Goal: Information Seeking & Learning: Learn about a topic

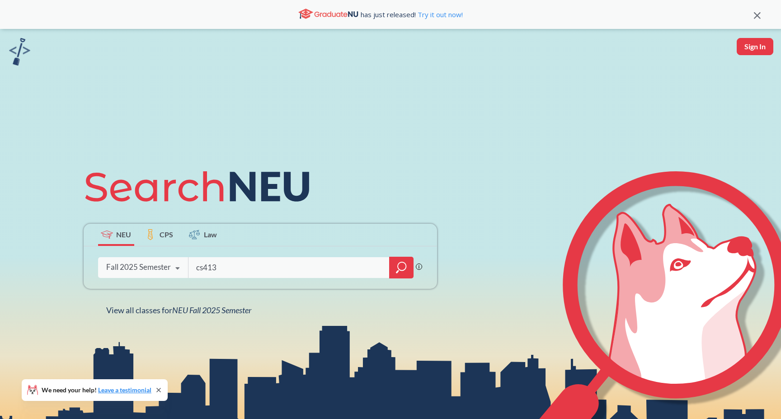
type input "cs4130"
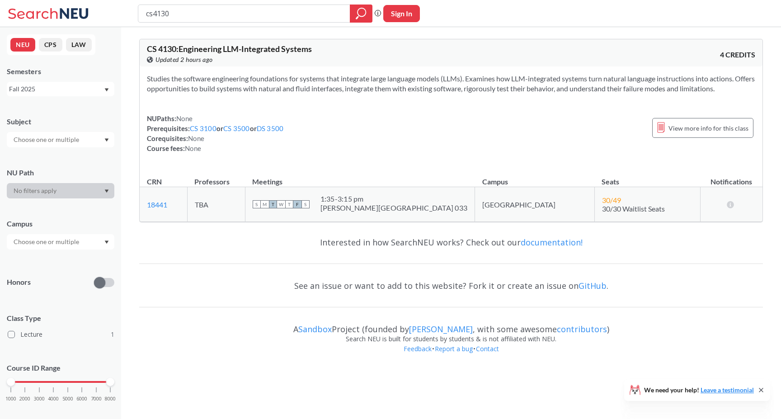
click at [339, 142] on div "NUPaths: None Prerequisites: CS 3100 or CS 3500 or DS 3500 Corequisites: None C…" at bounding box center [451, 133] width 608 height 40
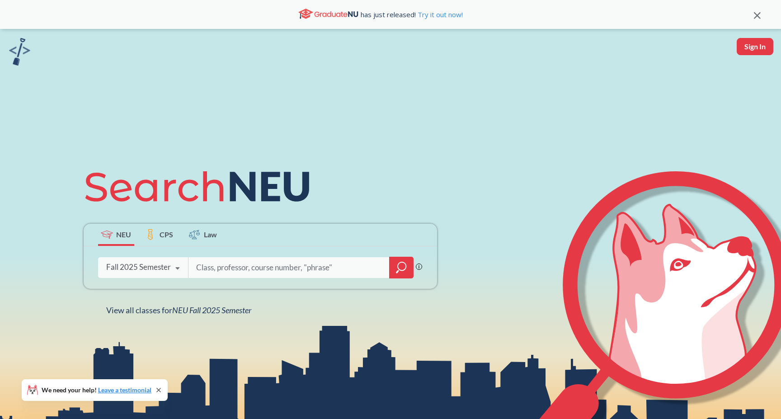
click at [258, 276] on input "search" at bounding box center [289, 267] width 188 height 19
type input "cs4350"
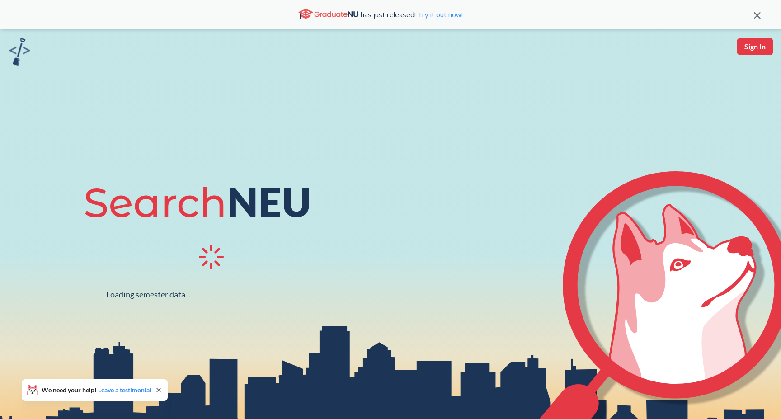
click at [256, 267] on div at bounding box center [214, 258] width 260 height 29
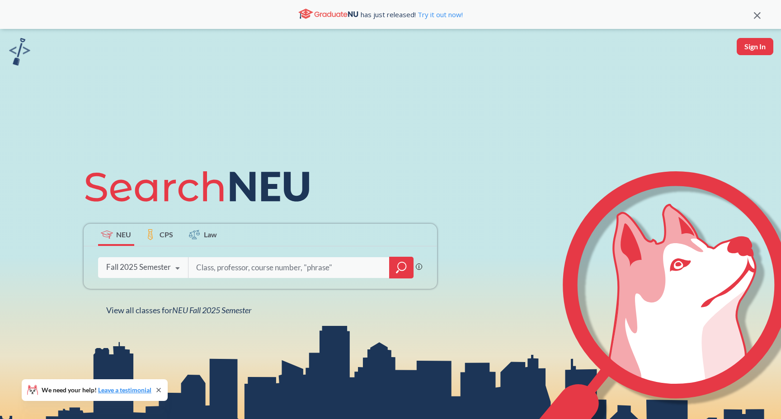
click at [259, 271] on input "search" at bounding box center [289, 267] width 188 height 19
type input "PHYS 5352"
click at [159, 271] on div "Fall 2025 Semester" at bounding box center [138, 267] width 65 height 10
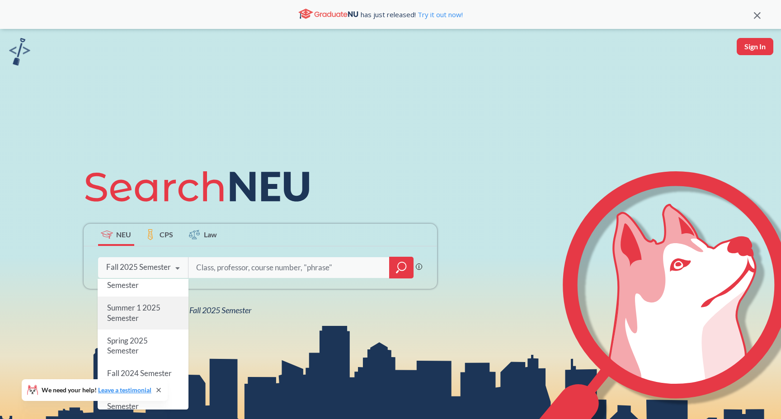
scroll to position [56, 0]
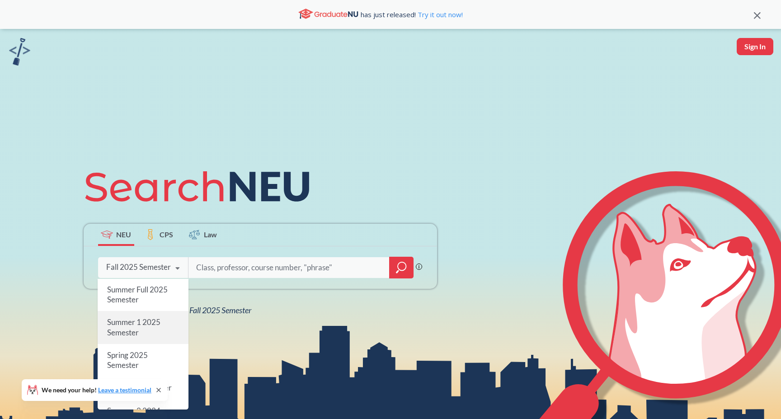
click at [151, 323] on span "Summer 1 2025 Semester" at bounding box center [133, 326] width 53 height 19
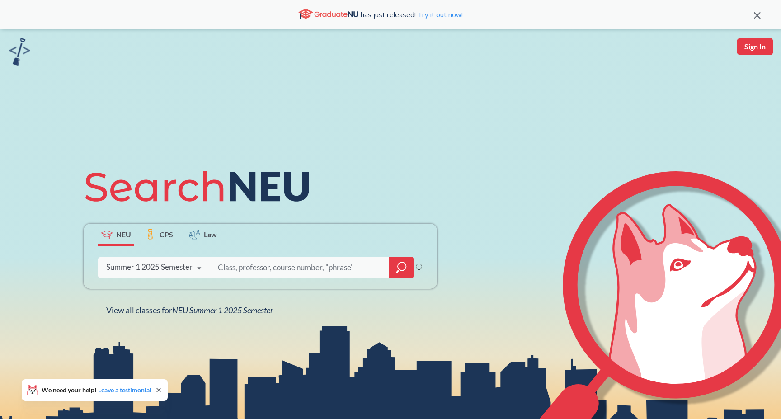
click at [245, 269] on input "search" at bounding box center [300, 267] width 166 height 19
type input "s"
type input "c++"
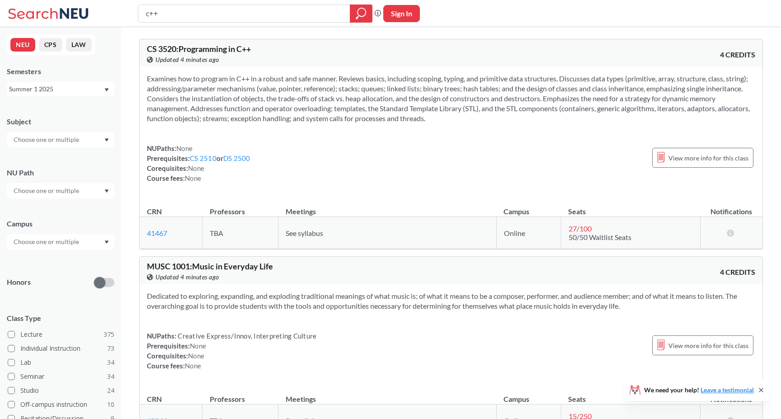
click at [214, 195] on div "Examines how to program in C++ in a robust and safe manner. Reviews basics, inc…" at bounding box center [451, 131] width 623 height 131
click at [61, 90] on div "Summer 1 2025" at bounding box center [56, 89] width 94 height 10
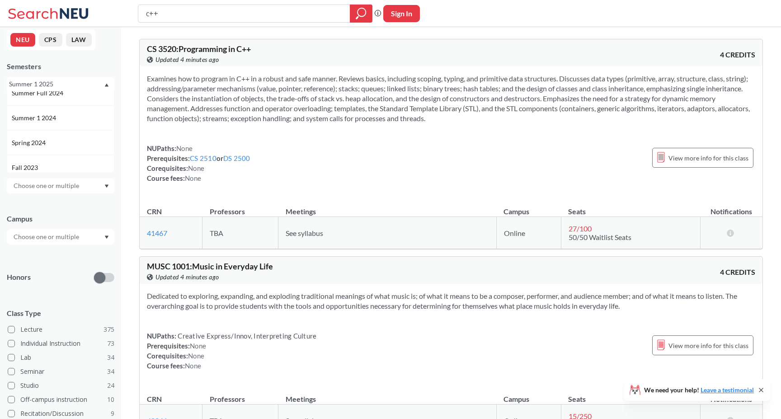
scroll to position [176, 0]
click at [62, 127] on div "Summer 1 2024" at bounding box center [63, 127] width 102 height 10
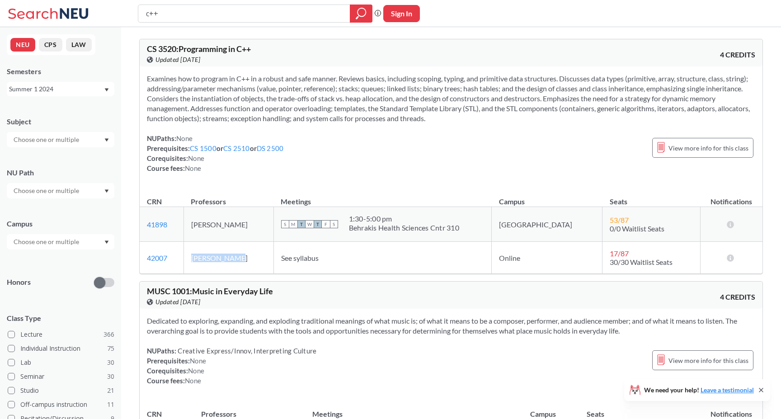
drag, startPoint x: 202, startPoint y: 258, endPoint x: 257, endPoint y: 258, distance: 54.2
click at [257, 258] on td "Adeel Bhutta" at bounding box center [228, 258] width 90 height 32
copy td "Adeel Bhutta"
click at [307, 273] on td "See syllabus" at bounding box center [382, 258] width 218 height 32
click at [59, 80] on div "Semesters Summer 1 2024" at bounding box center [61, 81] width 108 height 30
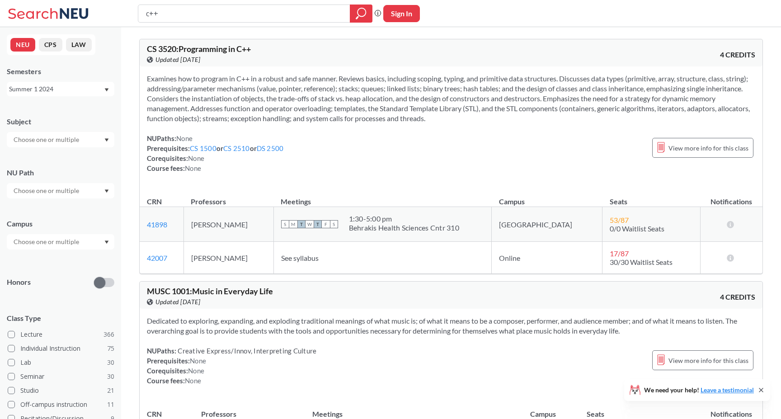
click at [59, 89] on div "Summer 1 2024" at bounding box center [56, 89] width 94 height 10
click at [67, 125] on div "Summer 2 2024" at bounding box center [63, 126] width 102 height 10
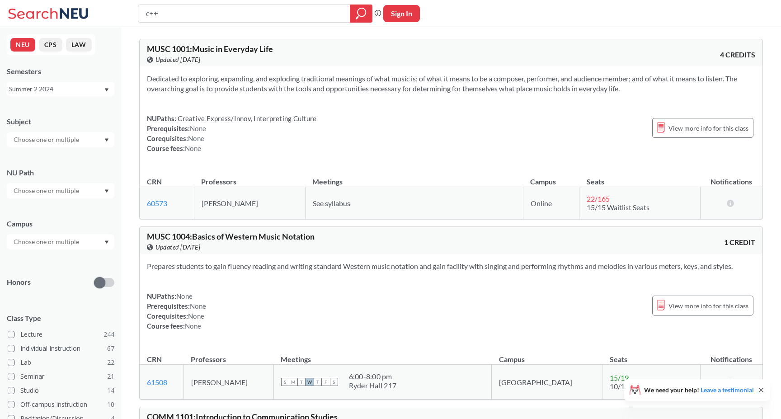
click at [82, 89] on div "Summer 2 2024" at bounding box center [56, 89] width 94 height 10
click at [83, 132] on div "Summer 2 2025" at bounding box center [63, 134] width 102 height 10
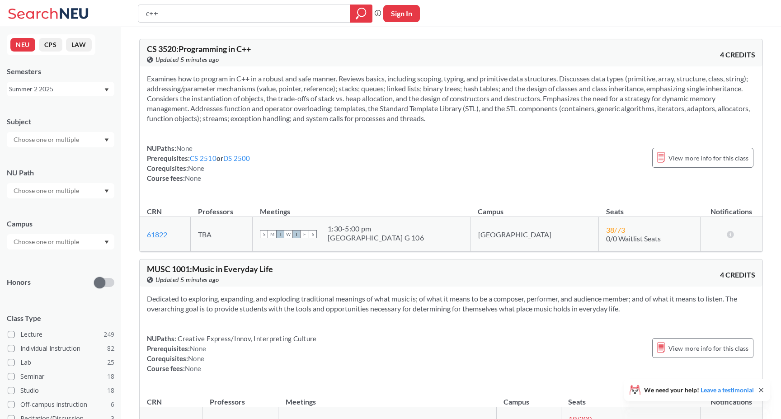
click at [409, 165] on div "NUPaths: None Prerequisites: CS 2510 or DS 2500 Corequisites: None Course fees:…" at bounding box center [451, 163] width 608 height 40
click at [278, 23] on div "c++ Phrase search guarantees the exact search appears in the results. Ex. If yo…" at bounding box center [390, 13] width 781 height 27
click at [281, 16] on input "c++" at bounding box center [244, 13] width 198 height 15
type input "cs4300"
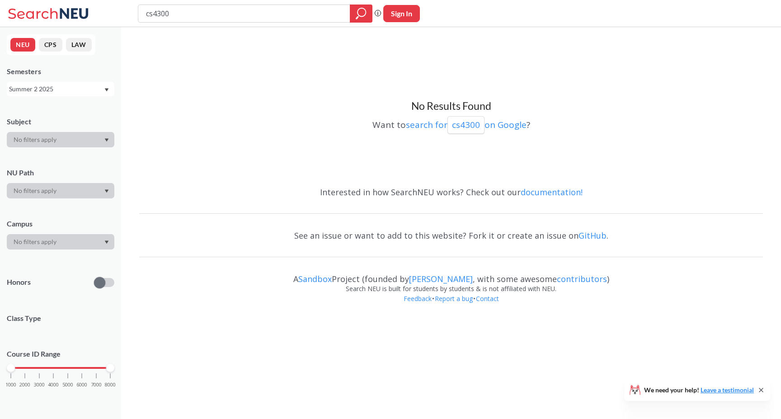
click at [91, 90] on div "Summer 2 2025" at bounding box center [56, 89] width 94 height 10
click at [80, 115] on div "Fall 2025" at bounding box center [61, 108] width 108 height 25
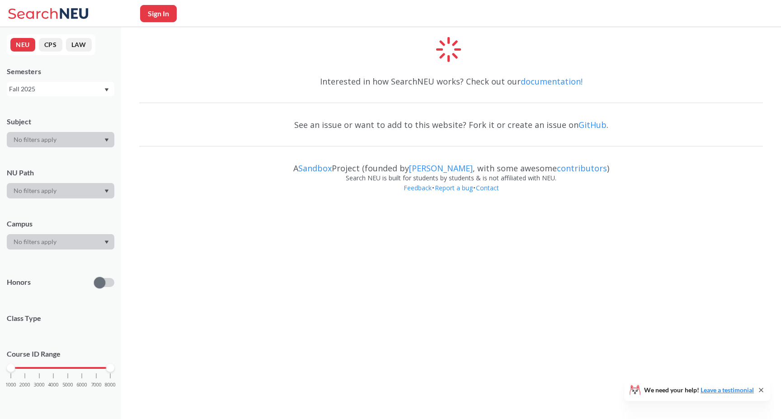
click at [282, 77] on div "Interested in how SearchNEU works? Check out our documentation!" at bounding box center [451, 81] width 624 height 26
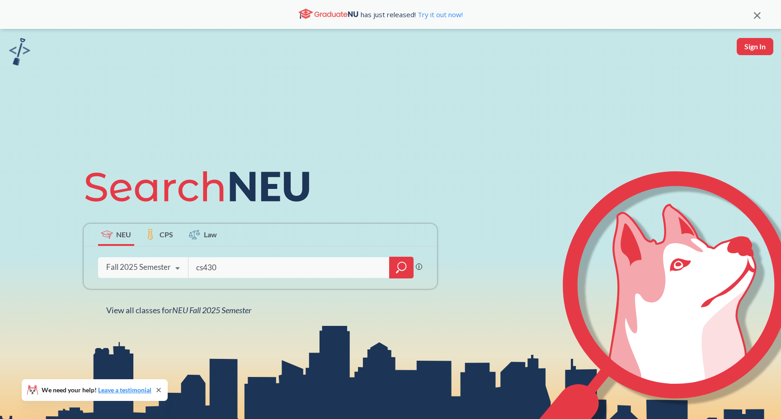
type input "cs4300"
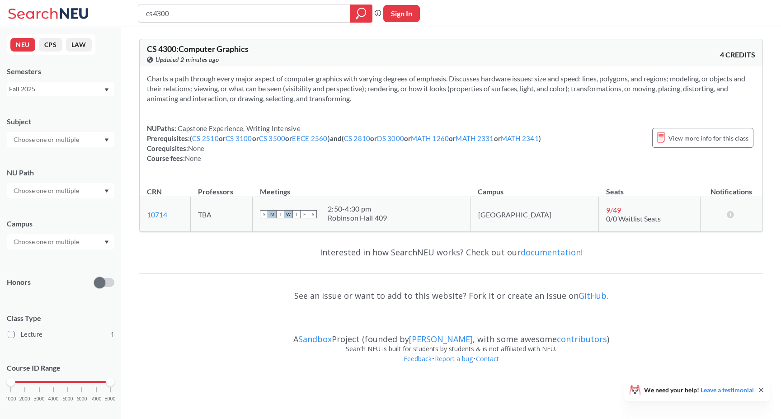
click at [253, 179] on th "Professors" at bounding box center [222, 187] width 62 height 19
click at [89, 103] on div "NEU CPS LAW Semesters Fall 2025 Subject NU Path Campus Honors Class Type Lectur…" at bounding box center [60, 223] width 121 height 392
click at [86, 93] on div "Fall 2025" at bounding box center [56, 89] width 94 height 10
click at [69, 130] on div "Summer 2 2025" at bounding box center [63, 134] width 102 height 10
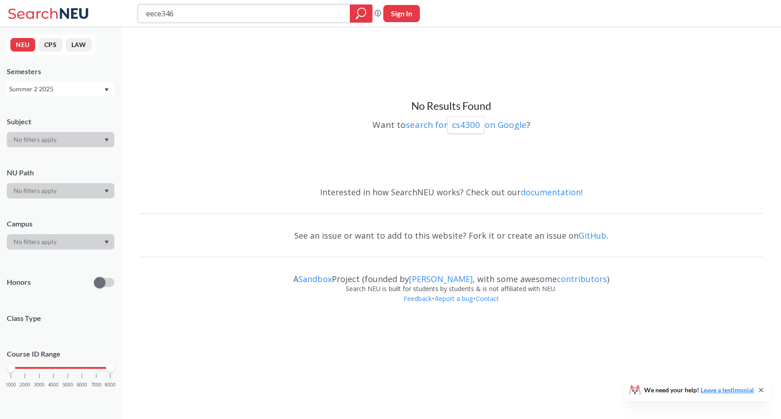
type input "eece3468"
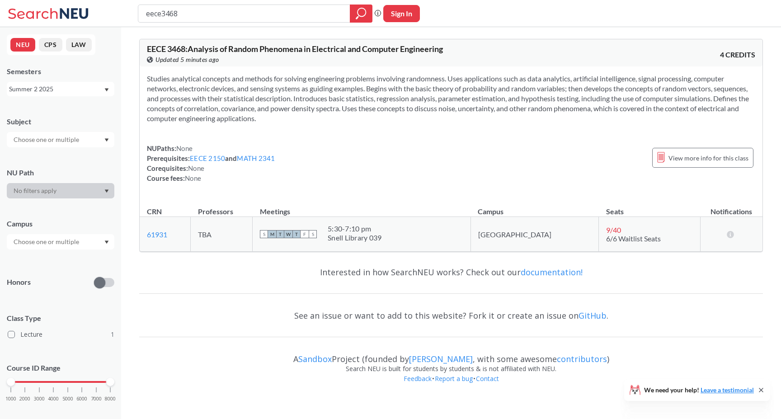
click at [360, 101] on section "Studies analytical concepts and methods for solving engineering problems involv…" at bounding box center [451, 99] width 608 height 50
drag, startPoint x: 196, startPoint y: 19, endPoint x: 111, endPoint y: 13, distance: 84.7
click at [111, 13] on div "eece3468 Phrase search guarantees the exact search appears in the results. Ex. …" at bounding box center [390, 13] width 781 height 27
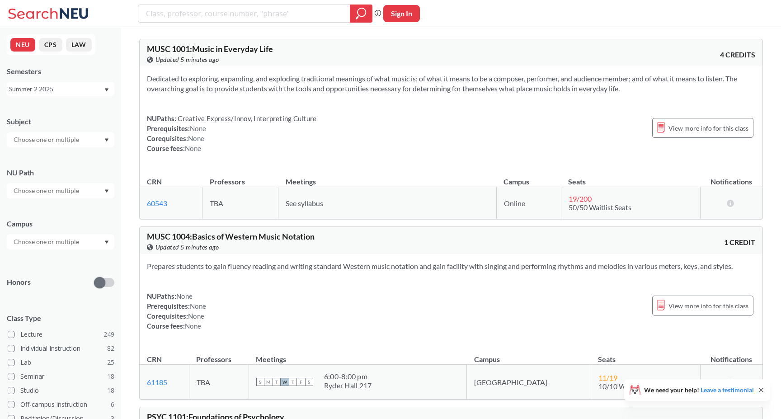
click at [46, 129] on div "Subject" at bounding box center [61, 128] width 108 height 40
click at [47, 137] on input "text" at bounding box center [47, 139] width 76 height 11
type input "ee"
click at [52, 164] on p "Electrical and Comp Engineerng" at bounding box center [63, 164] width 102 height 9
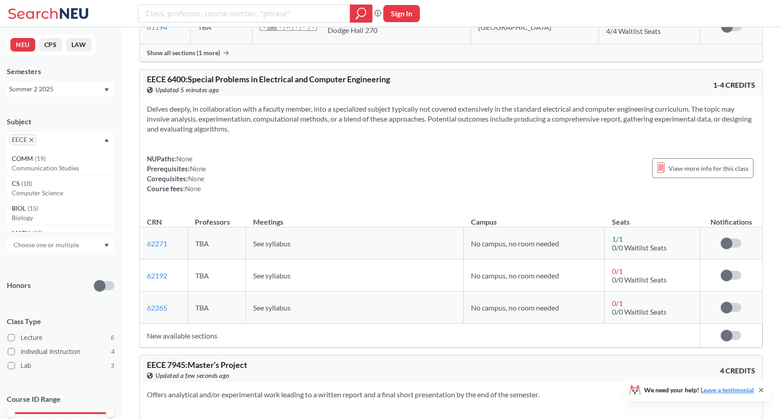
scroll to position [2020, 0]
click at [47, 85] on div "Summer 2 2025" at bounding box center [56, 89] width 94 height 10
click at [48, 133] on span "Summer 1 2025" at bounding box center [35, 136] width 46 height 10
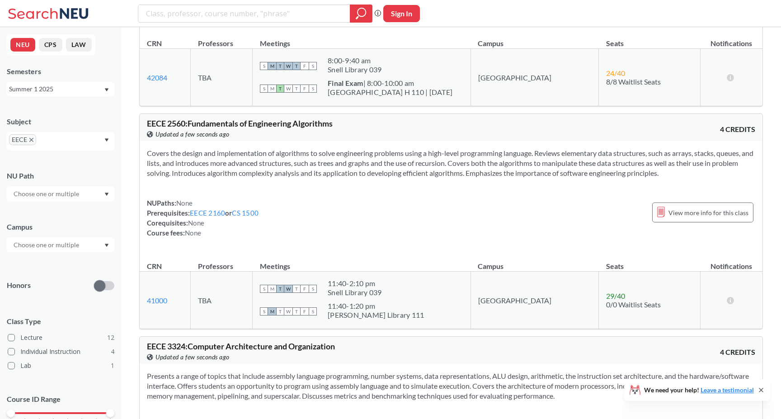
scroll to position [1365, 0]
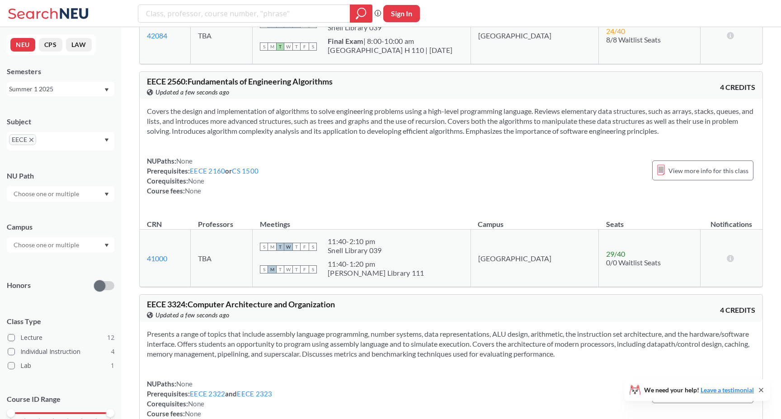
click at [300, 181] on div "NUPaths: None Prerequisites: EECE 2160 or CS 1500 Corequisites: None Course fee…" at bounding box center [451, 176] width 608 height 40
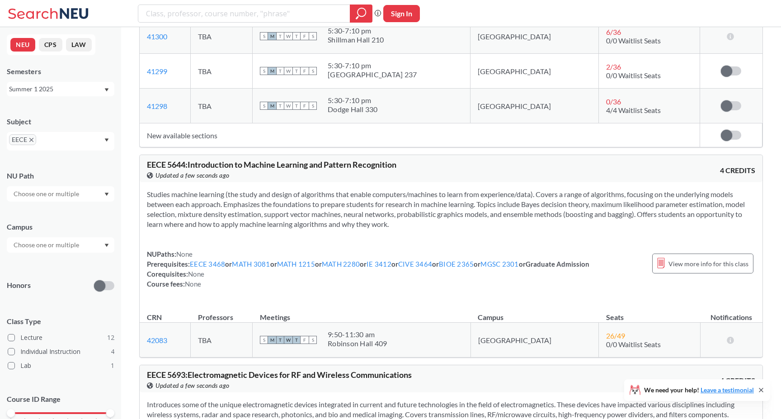
scroll to position [2583, 0]
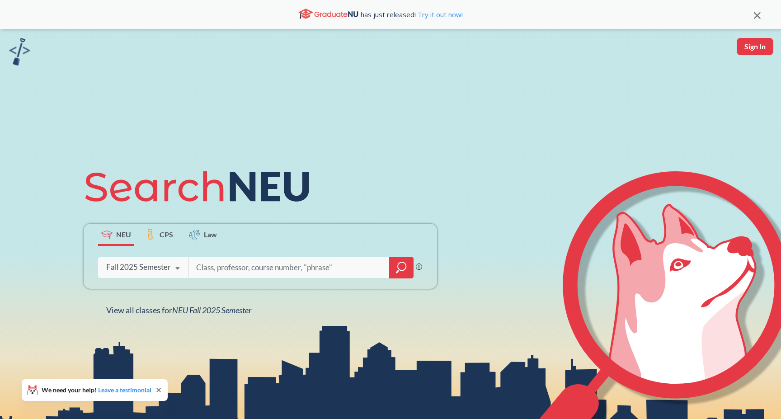
click at [289, 267] on input "search" at bounding box center [289, 267] width 188 height 19
type input "ge5030"
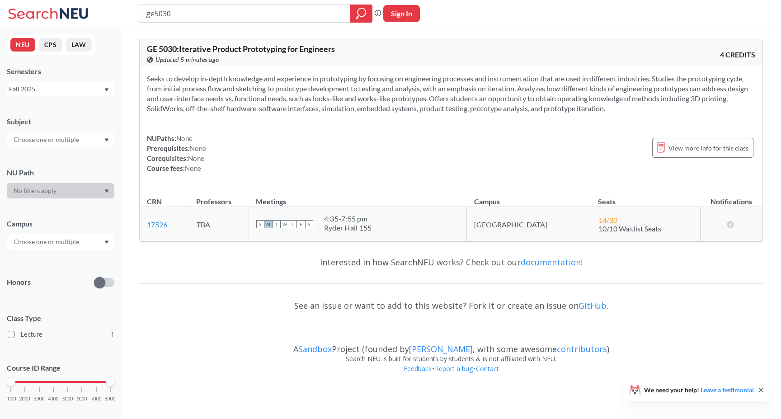
click at [74, 91] on div "Fall 2025" at bounding box center [56, 89] width 94 height 10
click at [74, 117] on div "Fall 2023" at bounding box center [63, 115] width 102 height 10
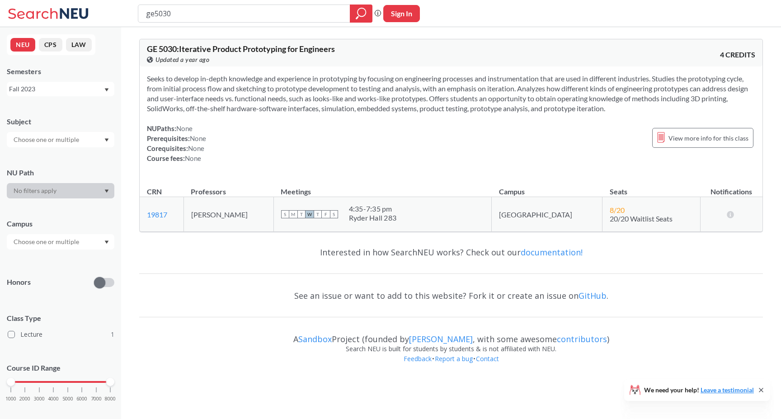
click at [94, 89] on div "Fall 2023" at bounding box center [56, 89] width 94 height 10
click at [81, 129] on div "Fall 2024" at bounding box center [63, 133] width 102 height 10
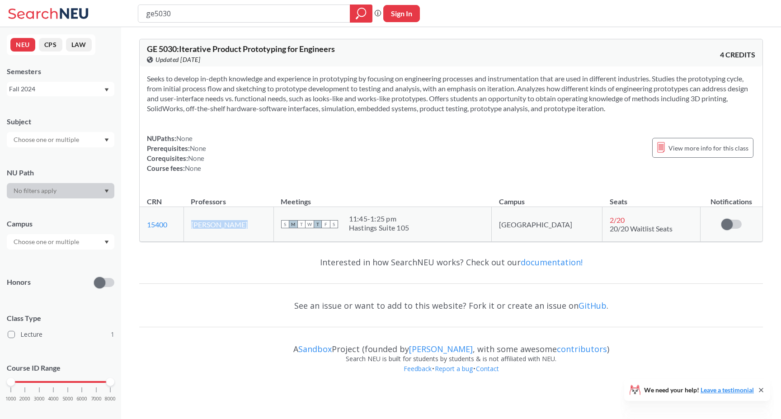
drag, startPoint x: 204, startPoint y: 222, endPoint x: 267, endPoint y: 228, distance: 63.9
click at [267, 228] on td "John Mulligan" at bounding box center [228, 224] width 90 height 35
copy td "John Mulligan"
click at [267, 228] on td "John Mulligan" at bounding box center [228, 224] width 90 height 35
click at [255, 276] on div "Interested in how SearchNEU works? Check out our documentation! See an issue or…" at bounding box center [451, 318] width 624 height 138
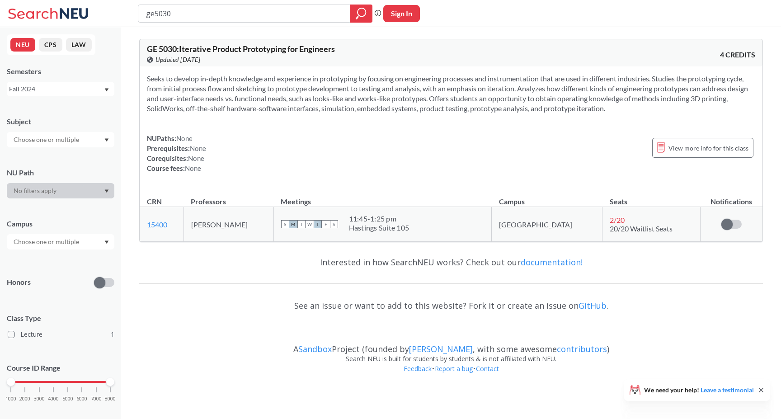
click at [69, 85] on div "Fall 2024" at bounding box center [56, 89] width 94 height 10
click at [68, 140] on div "Spring 2024" at bounding box center [63, 143] width 102 height 10
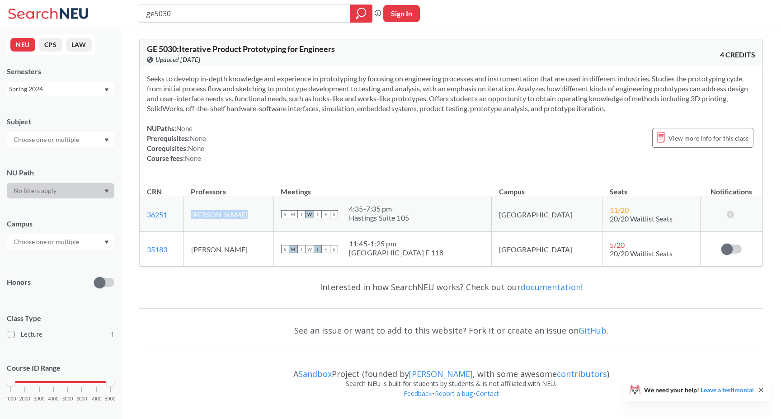
drag, startPoint x: 202, startPoint y: 212, endPoint x: 259, endPoint y: 212, distance: 56.5
click at [259, 212] on td "Prathik Ravel" at bounding box center [228, 214] width 90 height 35
copy td "Prathik Ravel"
click at [259, 212] on td "Prathik Ravel" at bounding box center [228, 214] width 90 height 35
